Goal: Task Accomplishment & Management: Complete application form

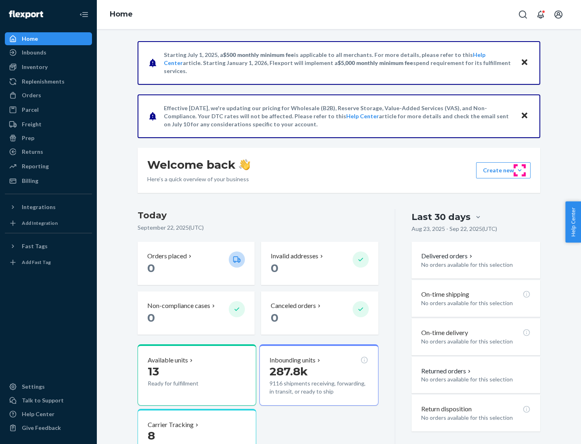
click at [520, 170] on button "Create new Create new inbound Create new order Create new product" at bounding box center [503, 170] width 54 height 16
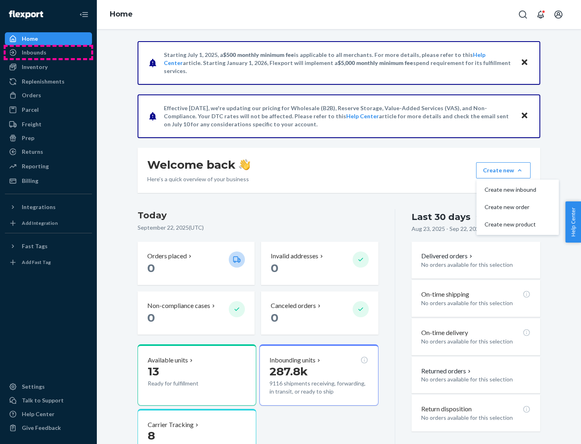
click at [48, 52] on div "Inbounds" at bounding box center [49, 52] width 86 height 11
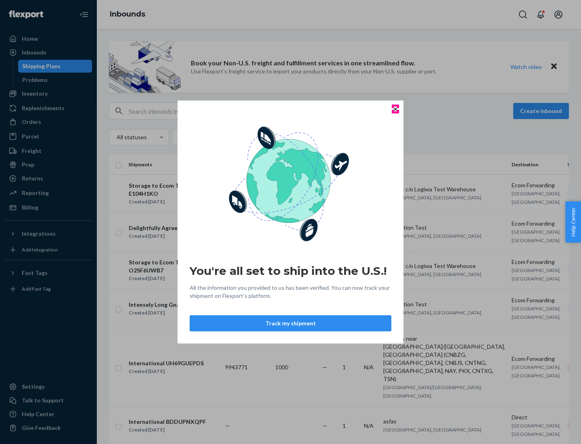
click at [395, 109] on icon "Close" at bounding box center [395, 108] width 3 height 3
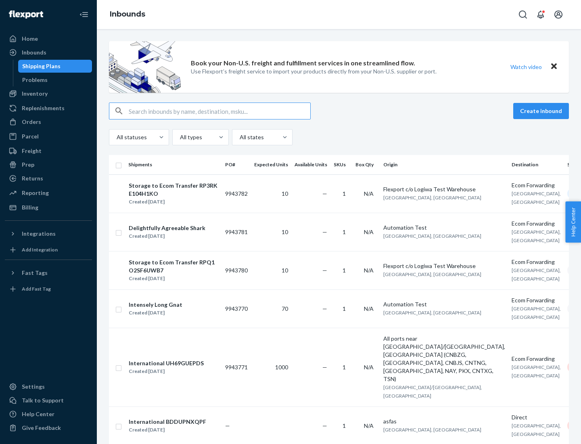
click at [542, 111] on button "Create inbound" at bounding box center [541, 111] width 56 height 16
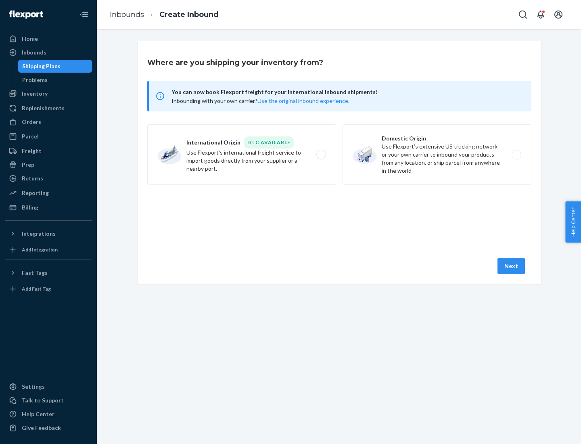
click at [437, 155] on label "Domestic Origin Use Flexport’s extensive US trucking network or your own carrie…" at bounding box center [437, 154] width 189 height 61
click at [516, 155] on input "Domestic Origin Use Flexport’s extensive US trucking network or your own carrie…" at bounding box center [518, 154] width 5 height 5
radio input "true"
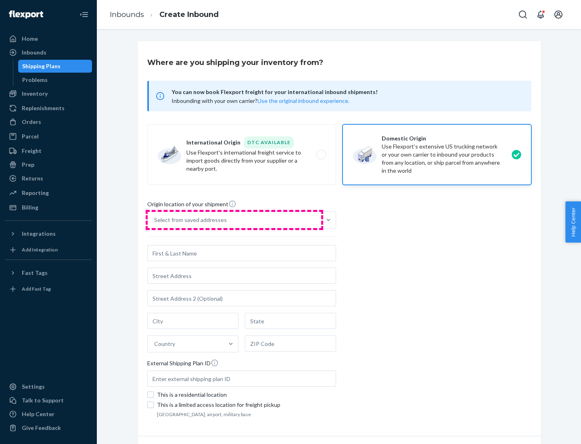
click at [234, 220] on div "Select from saved addresses" at bounding box center [235, 220] width 174 height 16
click at [155, 220] on input "Select from saved addresses" at bounding box center [154, 220] width 1 height 8
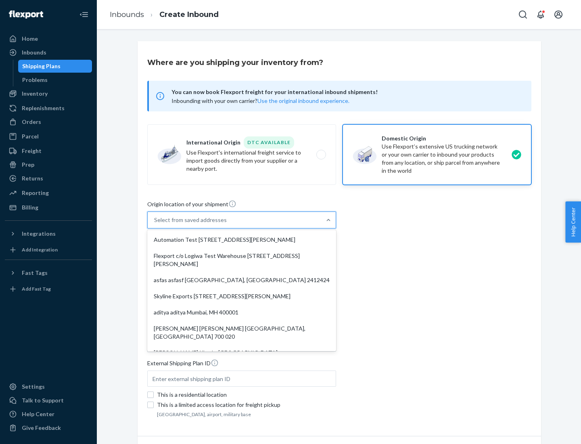
scroll to position [3, 0]
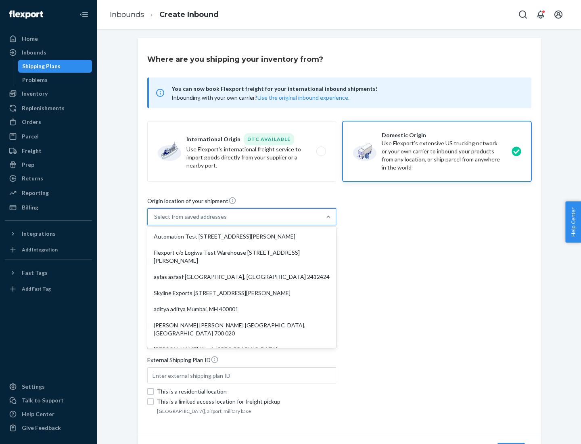
click at [242, 236] on div "Automation Test [STREET_ADDRESS][PERSON_NAME]" at bounding box center [242, 236] width 186 height 16
click at [155, 221] on input "option Automation Test [STREET_ADDRESS][PERSON_NAME]. 9 results available. Use …" at bounding box center [154, 217] width 1 height 8
type input "Automation Test"
type input "9th Floor"
type input "[GEOGRAPHIC_DATA]"
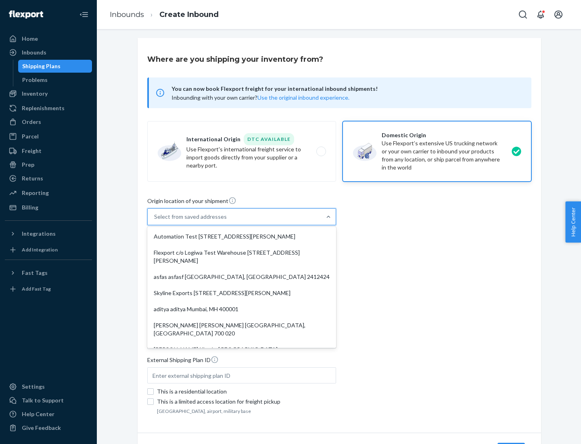
type input "CA"
type input "94104"
type input "[STREET_ADDRESS][PERSON_NAME]"
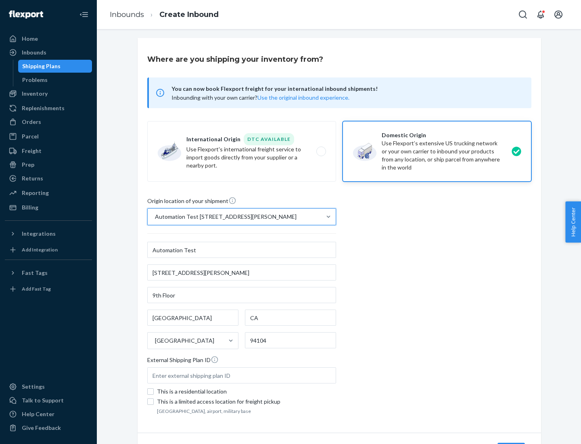
scroll to position [47, 0]
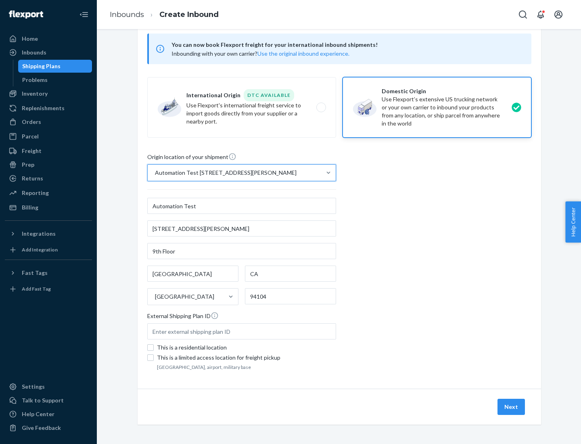
click at [512, 407] on button "Next" at bounding box center [511, 407] width 27 height 16
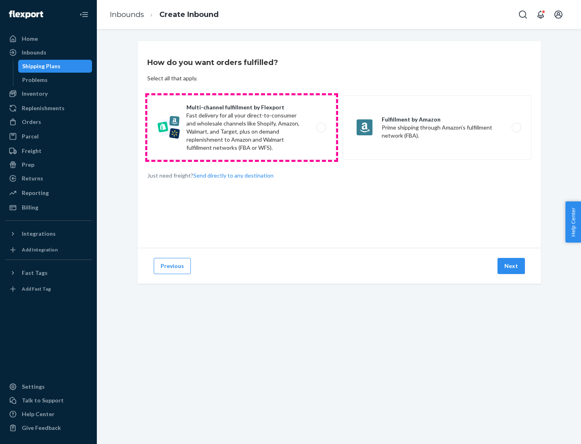
click at [242, 128] on label "Multi-channel fulfillment by Flexport Fast delivery for all your direct-to-cons…" at bounding box center [241, 127] width 189 height 65
click at [321, 128] on input "Multi-channel fulfillment by Flexport Fast delivery for all your direct-to-cons…" at bounding box center [323, 127] width 5 height 5
radio input "true"
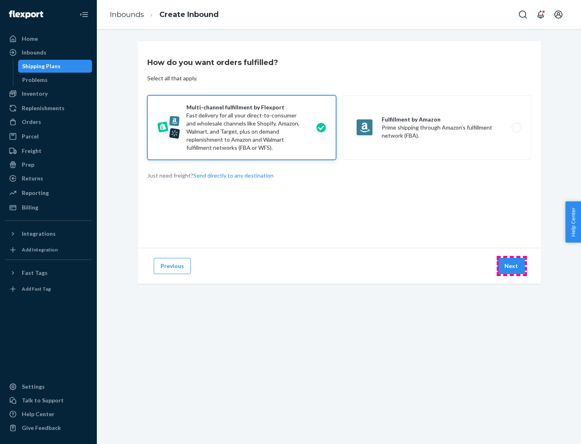
click at [512, 266] on button "Next" at bounding box center [511, 266] width 27 height 16
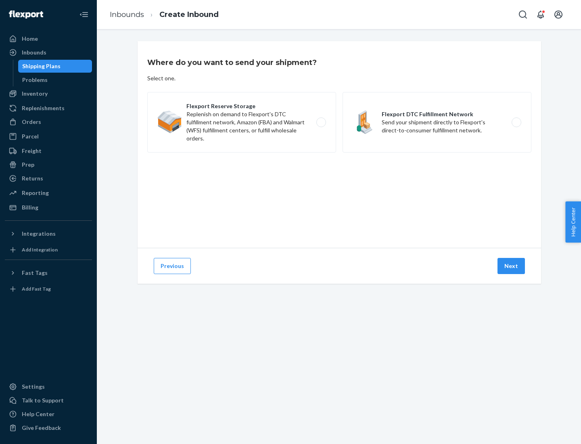
click at [242, 122] on label "Flexport Reserve Storage Replenish on demand to Flexport's DTC fulfillment netw…" at bounding box center [241, 122] width 189 height 61
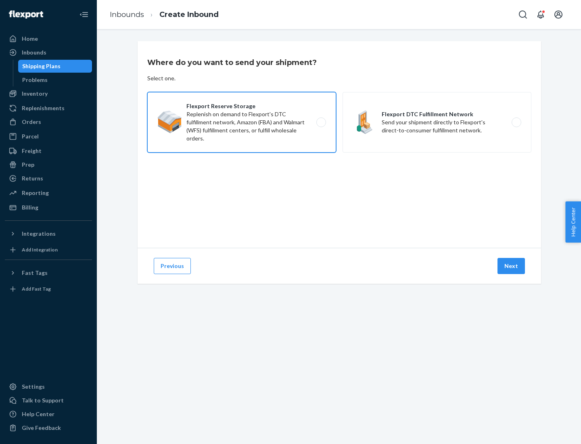
click at [321, 122] on input "Flexport Reserve Storage Replenish on demand to Flexport's DTC fulfillment netw…" at bounding box center [323, 122] width 5 height 5
radio input "true"
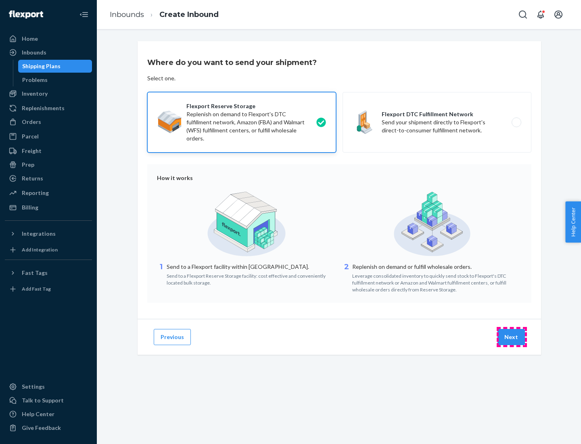
click at [512, 337] on button "Next" at bounding box center [511, 337] width 27 height 16
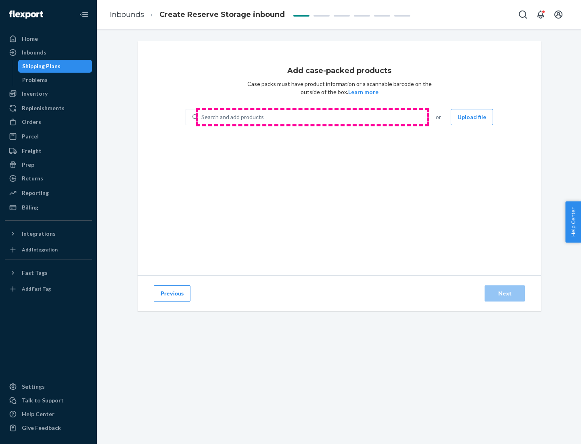
click at [312, 117] on div "Search and add products" at bounding box center [312, 117] width 228 height 15
click at [202, 117] on input "Search and add products" at bounding box center [201, 117] width 1 height 8
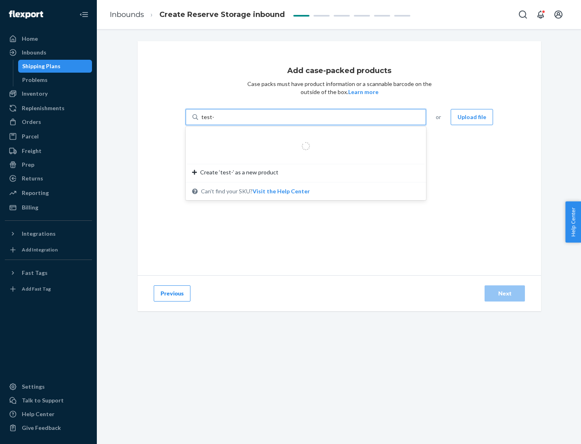
type input "test-syn"
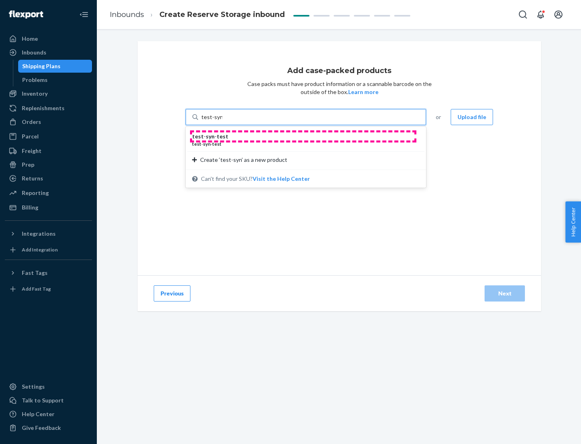
click at [303, 136] on div "test - syn - test" at bounding box center [302, 136] width 221 height 8
click at [222, 121] on input "test-syn" at bounding box center [211, 117] width 21 height 8
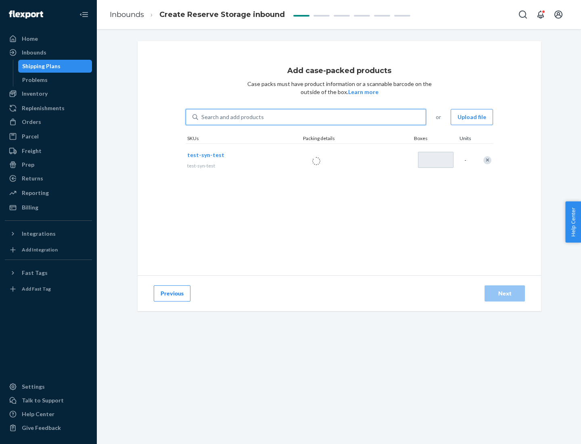
type input "1"
click at [505, 293] on div "Next" at bounding box center [504, 293] width 27 height 8
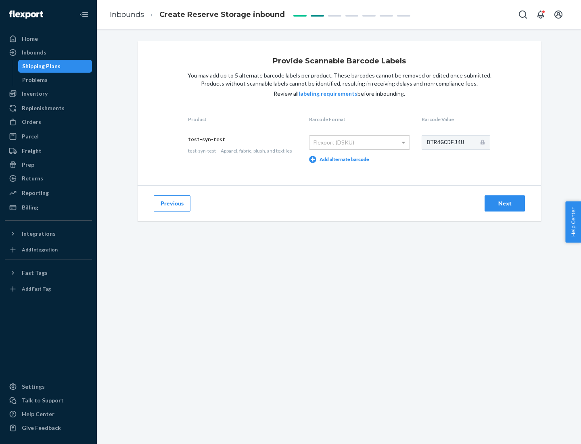
click at [505, 203] on div "Next" at bounding box center [504, 203] width 27 height 8
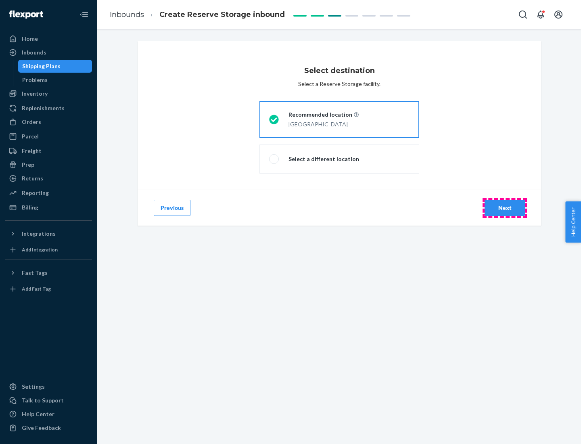
click at [505, 208] on div "Next" at bounding box center [504, 208] width 27 height 8
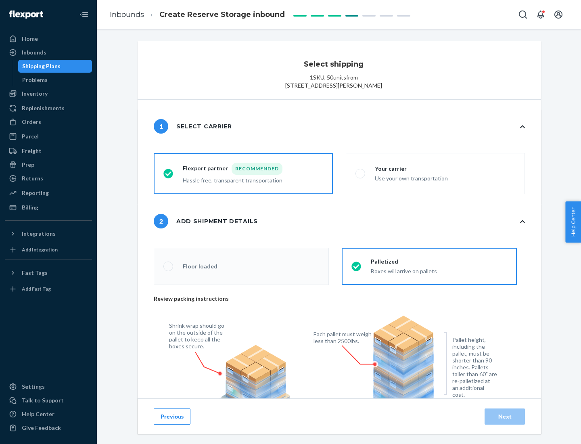
radio input "false"
type input "1"
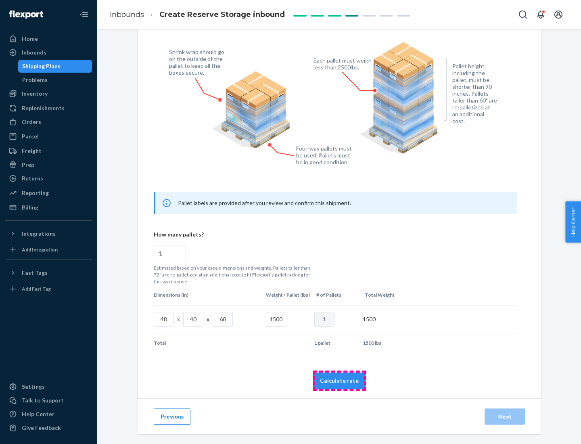
click at [339, 380] on button "Calculate rate" at bounding box center [339, 380] width 52 height 16
radio input "false"
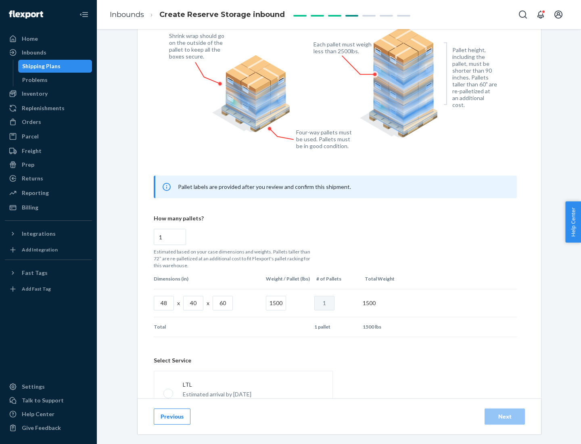
scroll to position [357, 0]
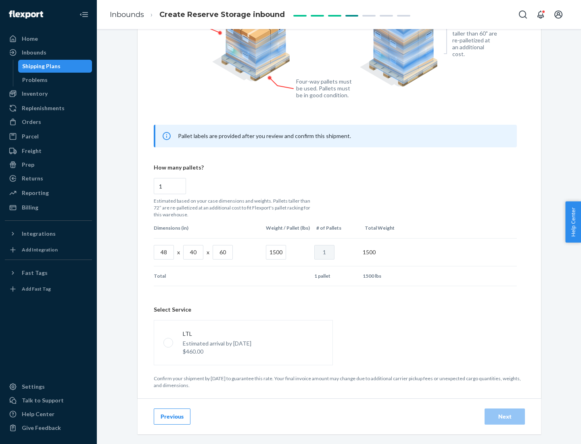
click at [243, 342] on p "Estimated arrival by [DATE]" at bounding box center [217, 343] width 69 height 8
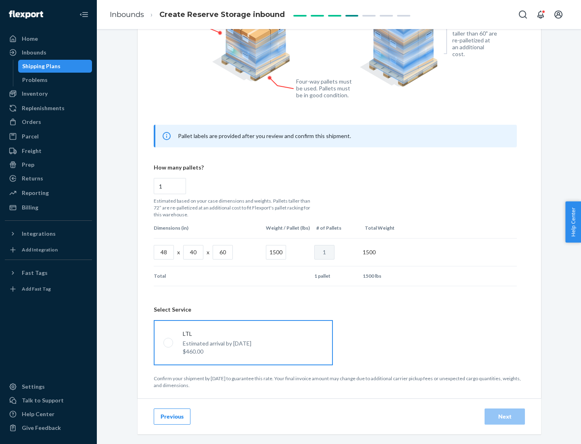
click at [169, 342] on input "LTL Estimated arrival by [DATE] $460.00" at bounding box center [165, 342] width 5 height 5
radio input "true"
radio input "false"
click at [505, 416] on div "Next" at bounding box center [504, 416] width 27 height 8
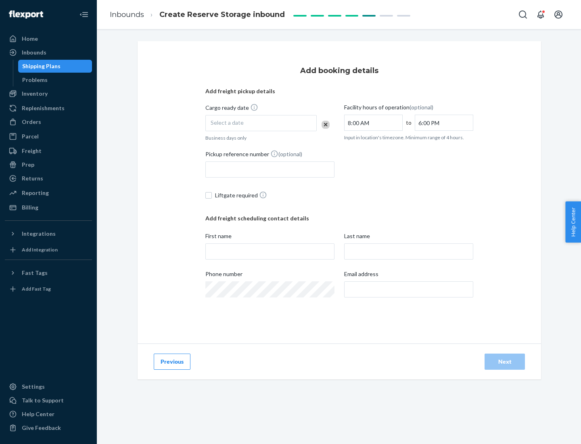
click at [261, 123] on div "Select a date" at bounding box center [260, 123] width 111 height 16
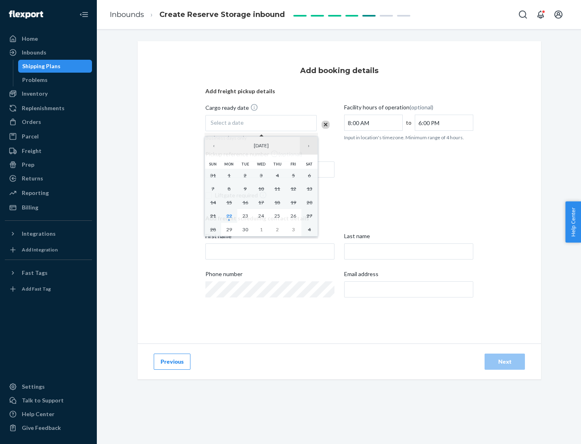
click at [309, 146] on button "›" at bounding box center [309, 146] width 18 height 18
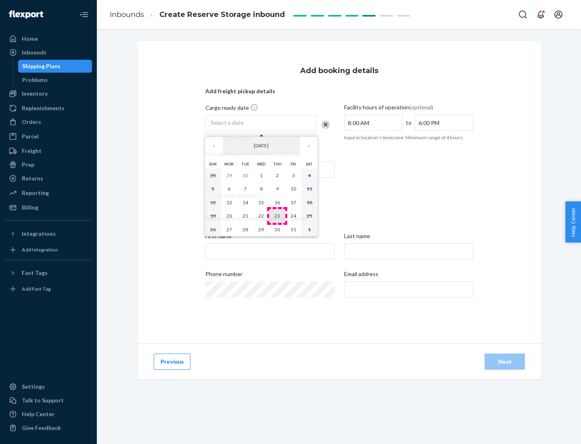
click at [277, 215] on abbr "23" at bounding box center [277, 216] width 6 height 6
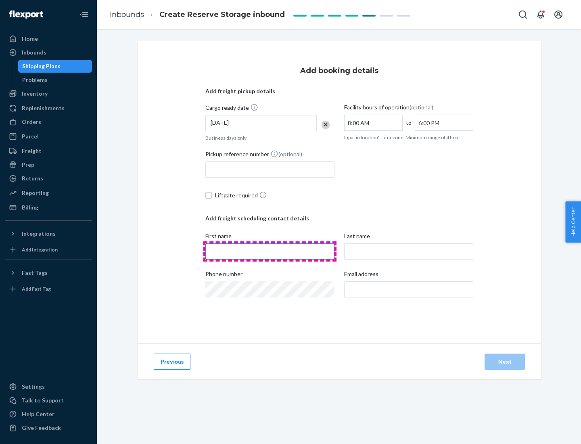
click at [270, 251] on input "First name" at bounding box center [269, 251] width 129 height 16
type input "[PERSON_NAME]"
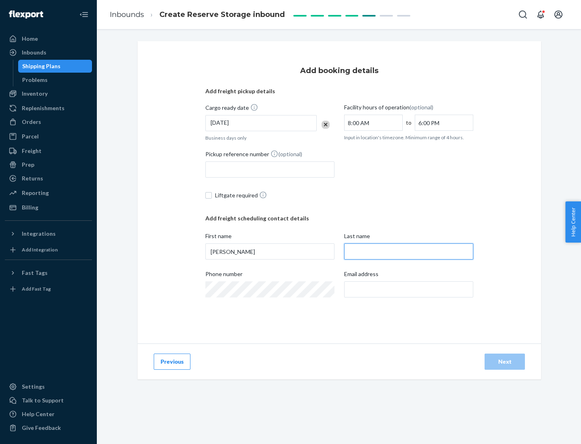
click at [409, 251] on input "Last name" at bounding box center [408, 251] width 129 height 16
type input "Doe"
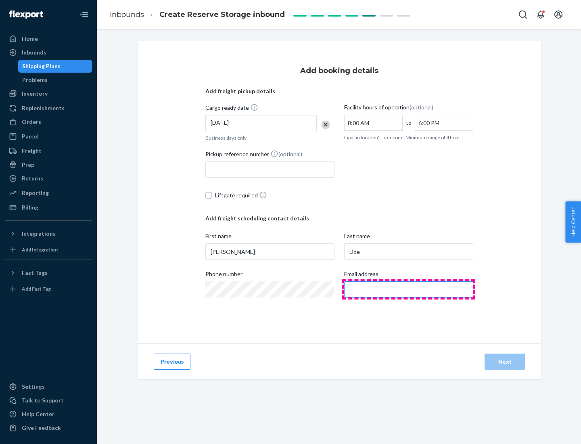
click at [409, 289] on input "Email address" at bounding box center [408, 289] width 129 height 16
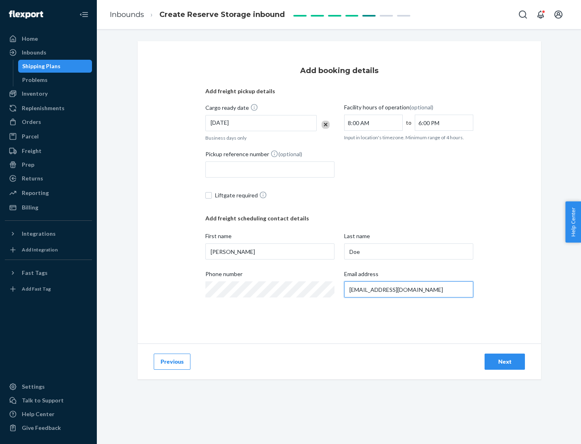
type input "[EMAIL_ADDRESS][DOMAIN_NAME]"
click at [505, 362] on div "Next" at bounding box center [504, 362] width 27 height 8
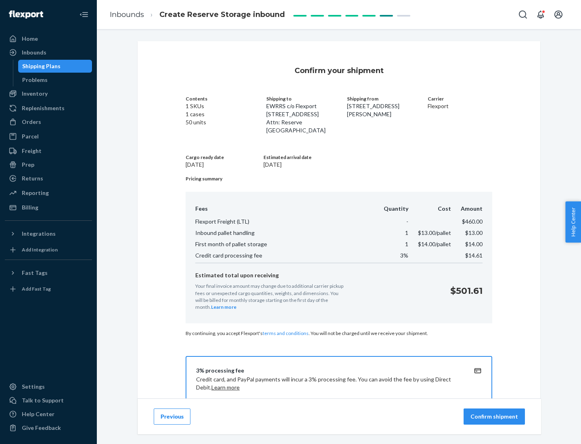
scroll to position [116, 0]
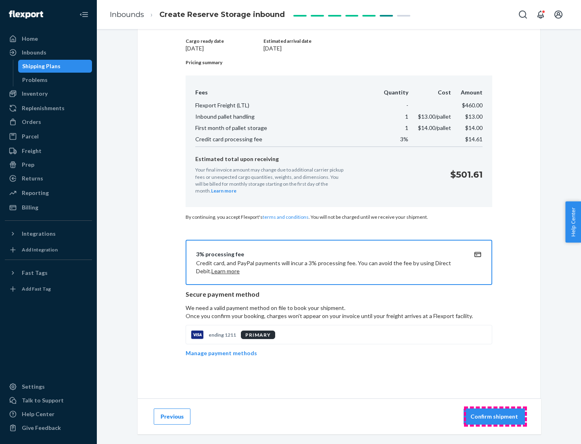
click at [495, 416] on p "Confirm shipment" at bounding box center [495, 416] width 48 height 8
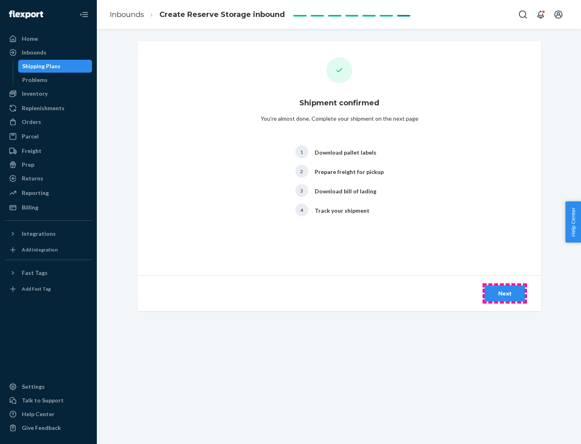
click at [505, 293] on div "Next" at bounding box center [504, 293] width 27 height 8
